Goal: Task Accomplishment & Management: Use online tool/utility

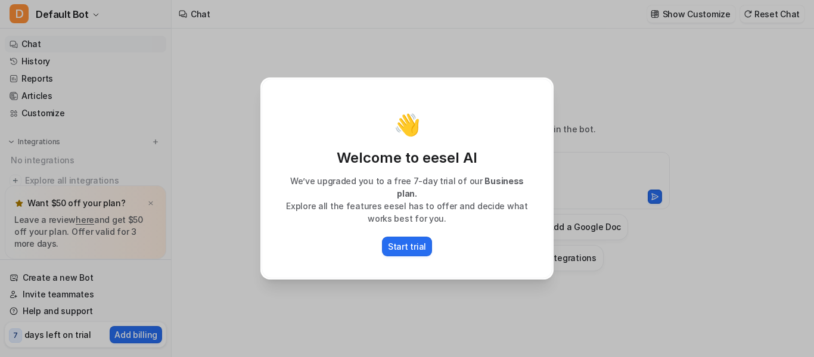
type textarea "**********"
click at [412, 244] on p "Start trial" at bounding box center [407, 246] width 38 height 13
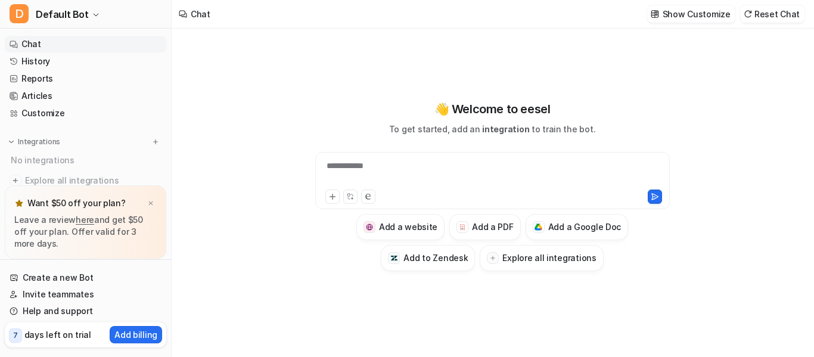
click at [325, 295] on div "**********" at bounding box center [492, 186] width 439 height 250
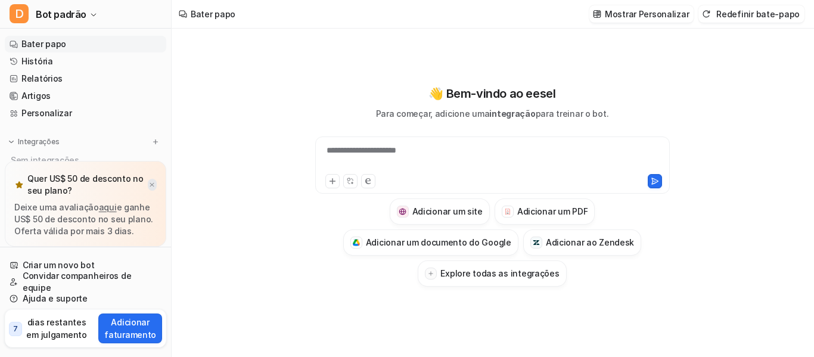
click at [152, 187] on img at bounding box center [151, 185] width 7 height 8
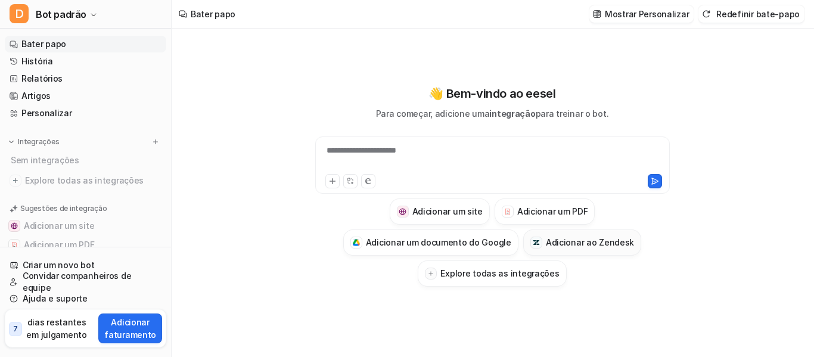
click at [565, 243] on font "Adicionar ao Zendesk" at bounding box center [590, 242] width 88 height 10
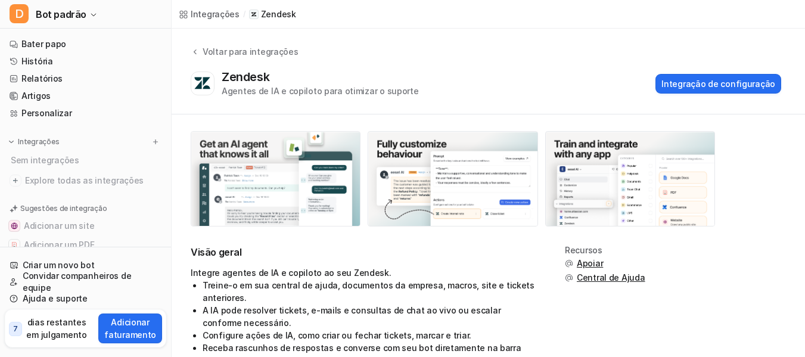
click at [266, 205] on img at bounding box center [275, 179] width 169 height 94
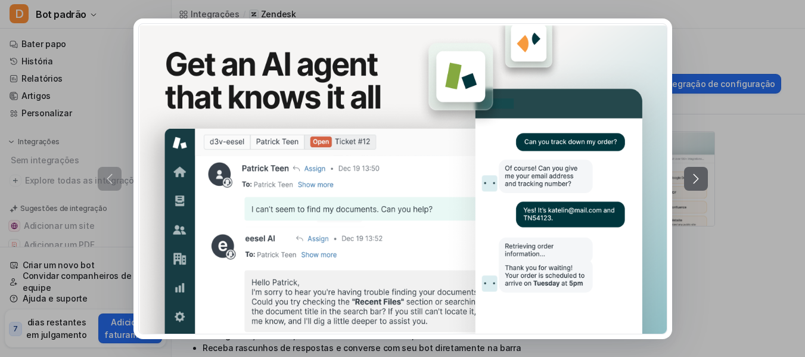
click at [708, 181] on button at bounding box center [696, 179] width 24 height 24
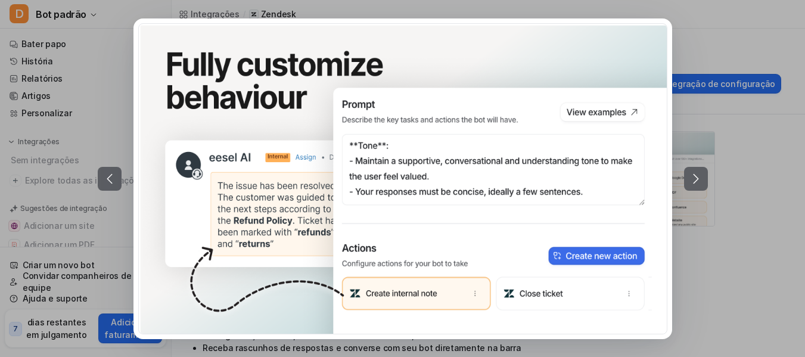
click at [708, 181] on button at bounding box center [696, 179] width 24 height 24
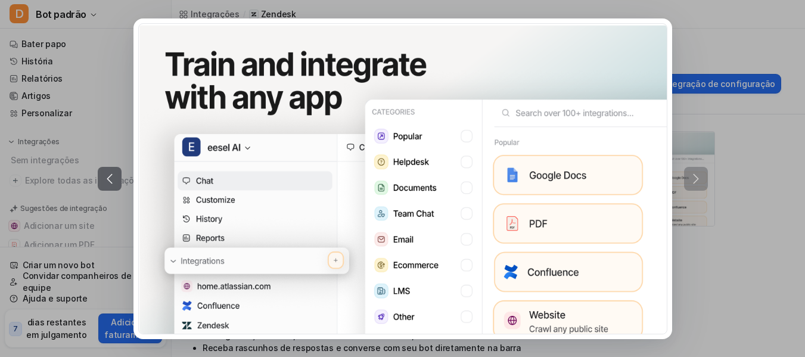
click at [698, 181] on div at bounding box center [403, 178] width 610 height 321
click at [694, 174] on div at bounding box center [403, 178] width 610 height 321
click at [789, 45] on div at bounding box center [402, 178] width 805 height 357
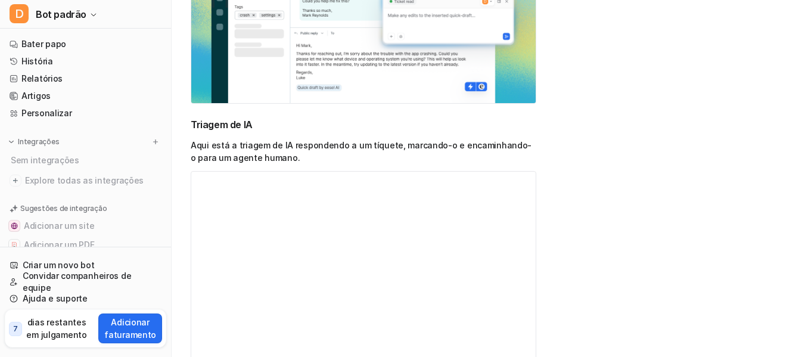
scroll to position [1336, 0]
